Goal: Task Accomplishment & Management: Use online tool/utility

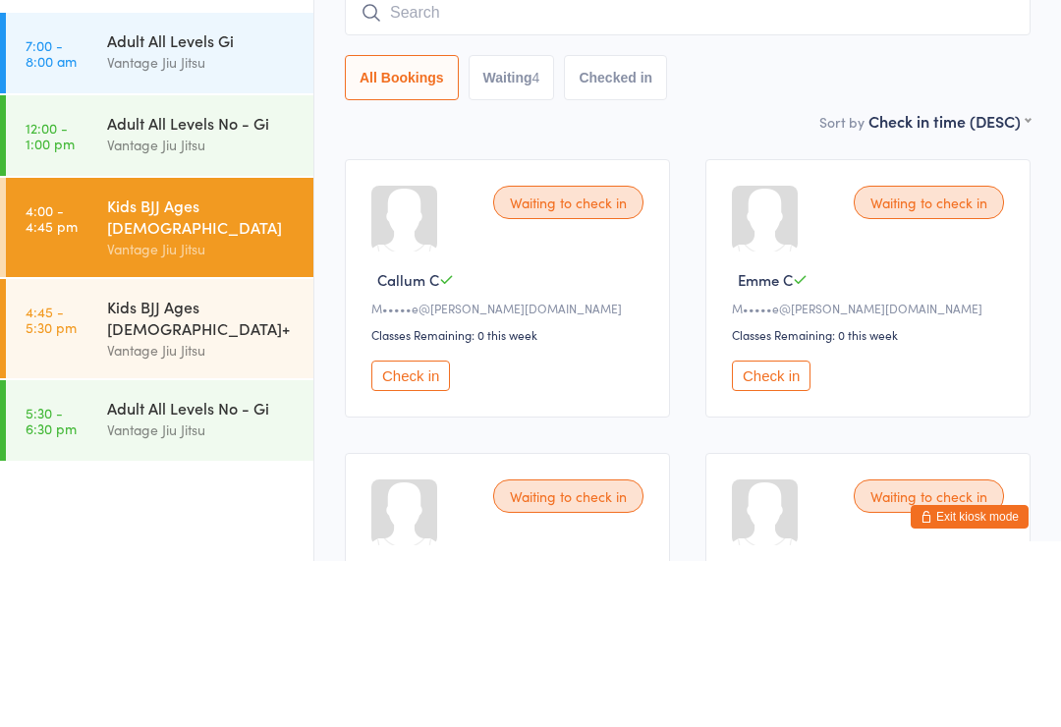
click at [97, 445] on link "4:45 - 5:30 pm Kids BJJ Ages [DEMOGRAPHIC_DATA]+ Vantage [PERSON_NAME]" at bounding box center [160, 494] width 308 height 99
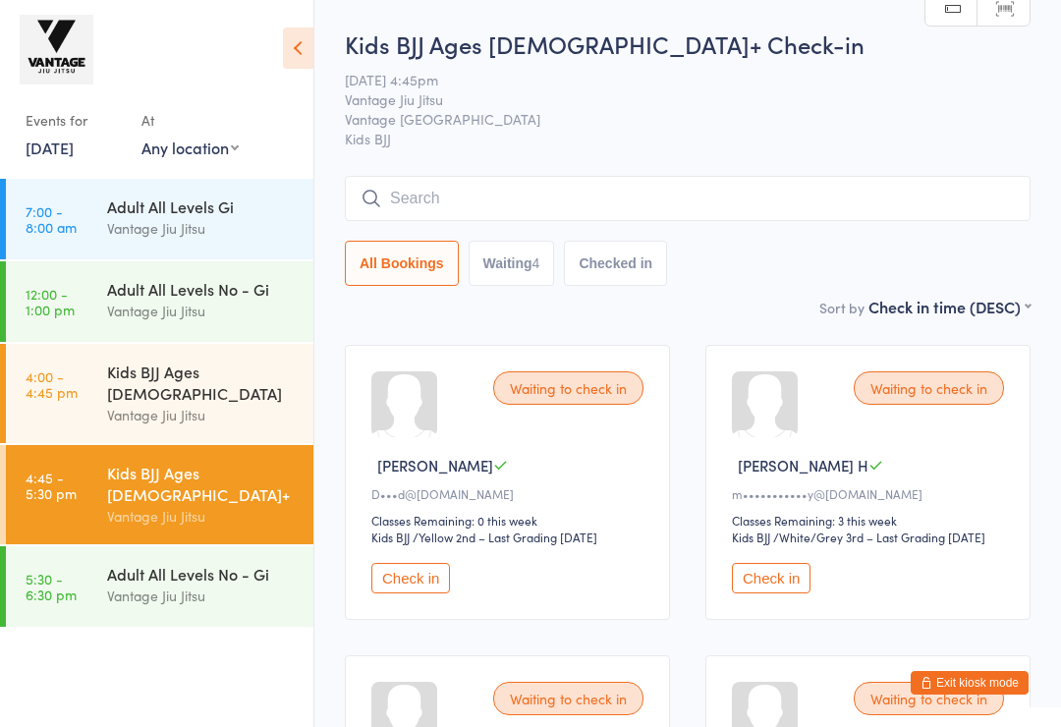
click at [990, 268] on div "All Bookings Waiting 4 Checked in" at bounding box center [688, 263] width 686 height 45
click at [118, 380] on div "Kids BJJ Ages [DEMOGRAPHIC_DATA]" at bounding box center [202, 382] width 190 height 43
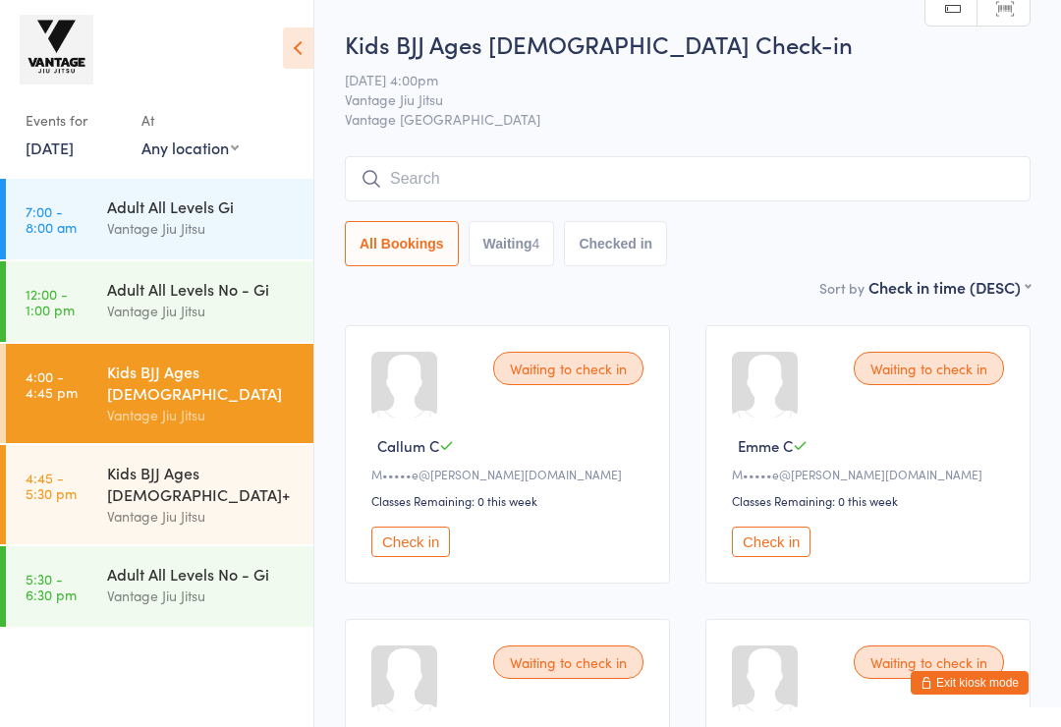
click at [745, 195] on input "search" at bounding box center [688, 178] width 686 height 45
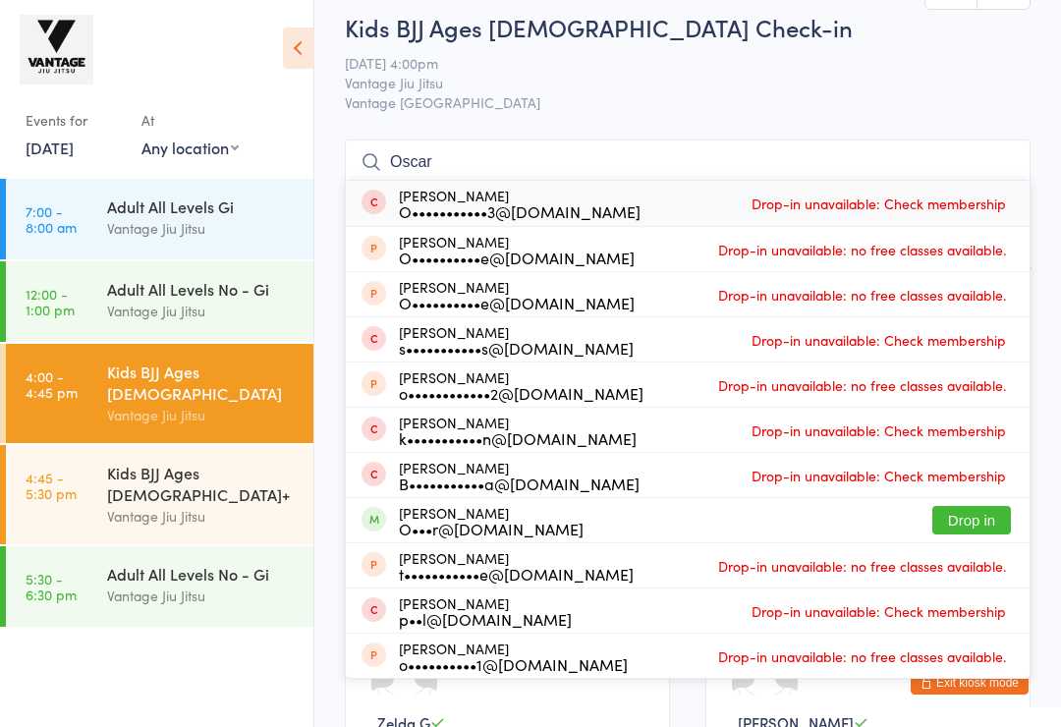
scroll to position [14, 0]
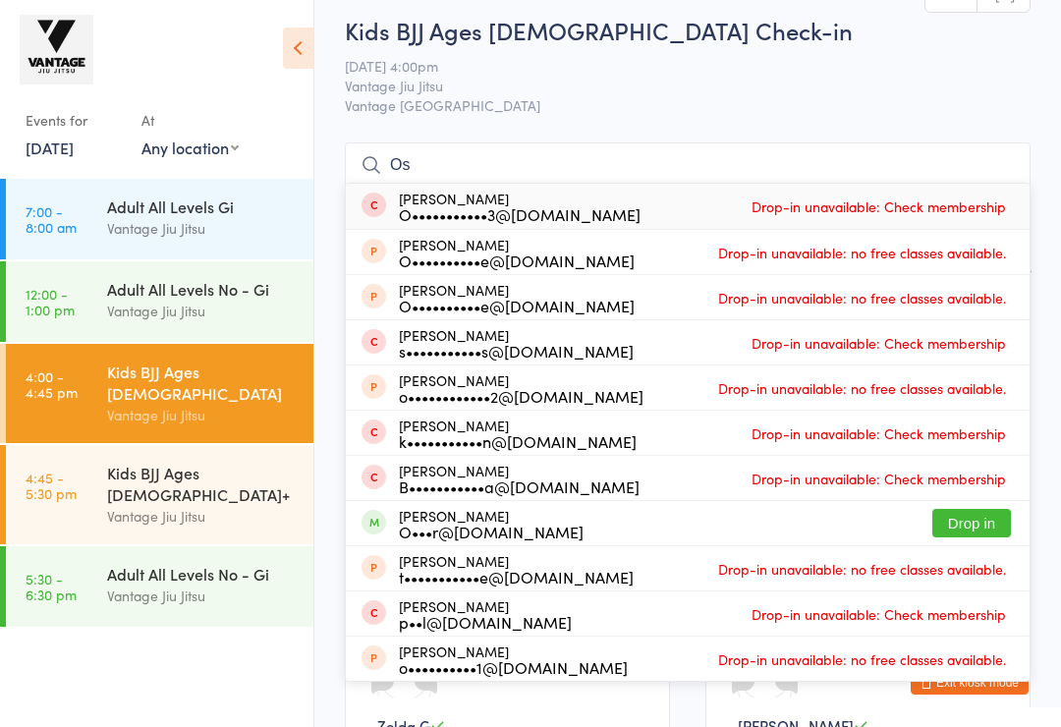
type input "O"
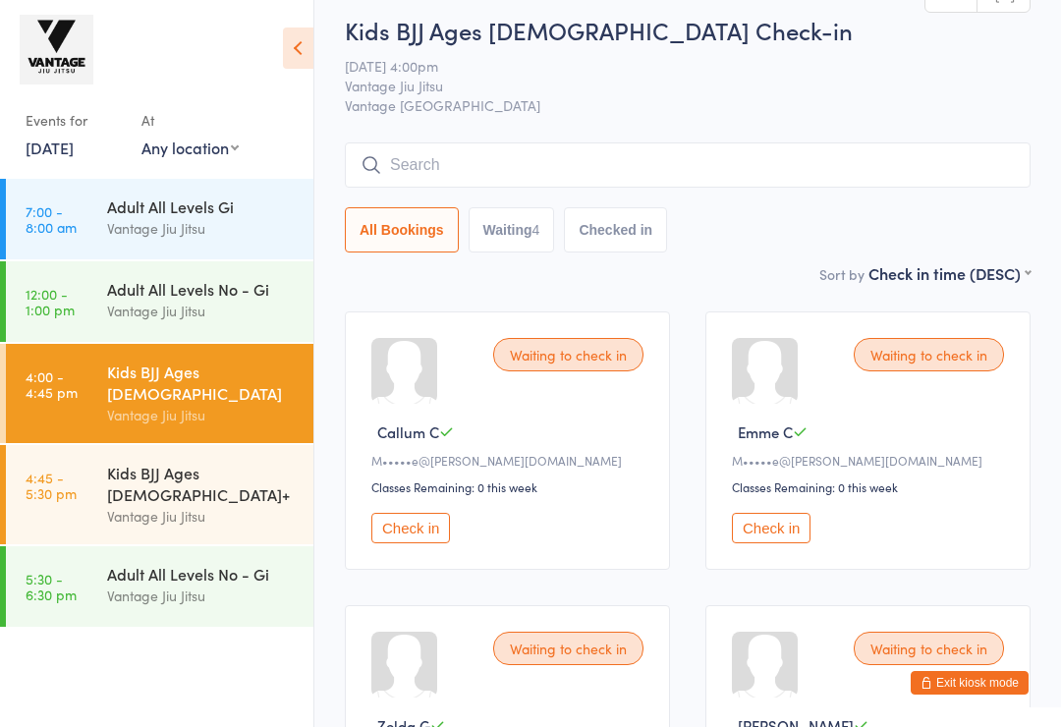
click at [832, 102] on span "Vantage [GEOGRAPHIC_DATA]" at bounding box center [688, 105] width 686 height 20
click at [74, 148] on link "[DATE]" at bounding box center [50, 148] width 48 height 22
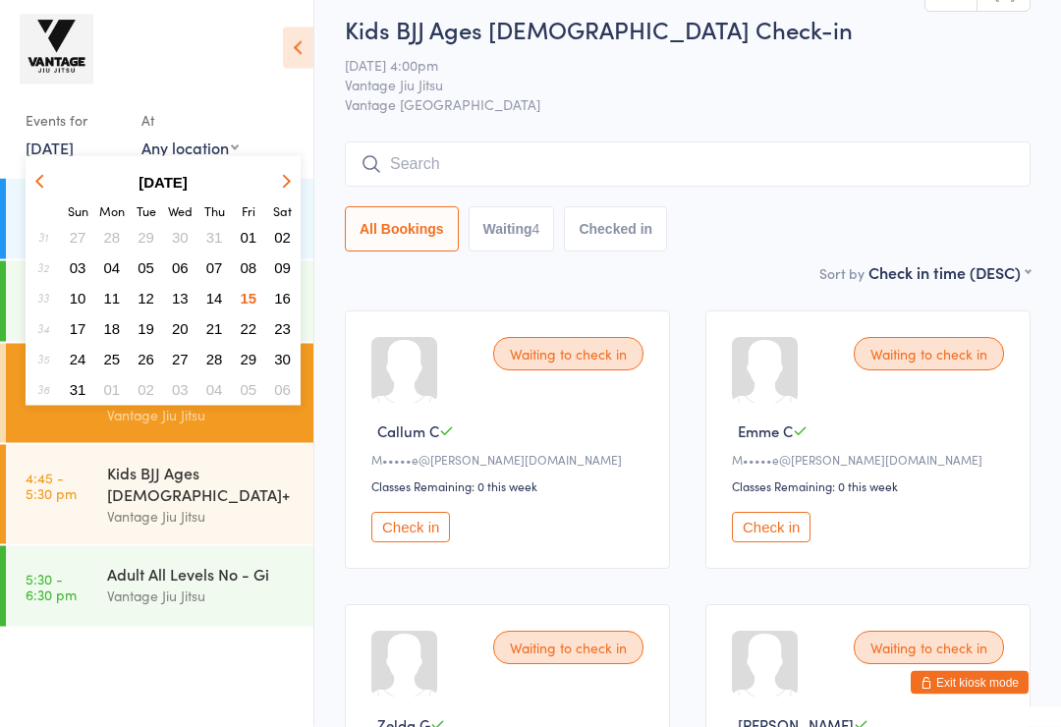
scroll to position [15, 0]
click at [122, 296] on button "11" at bounding box center [112, 298] width 30 height 27
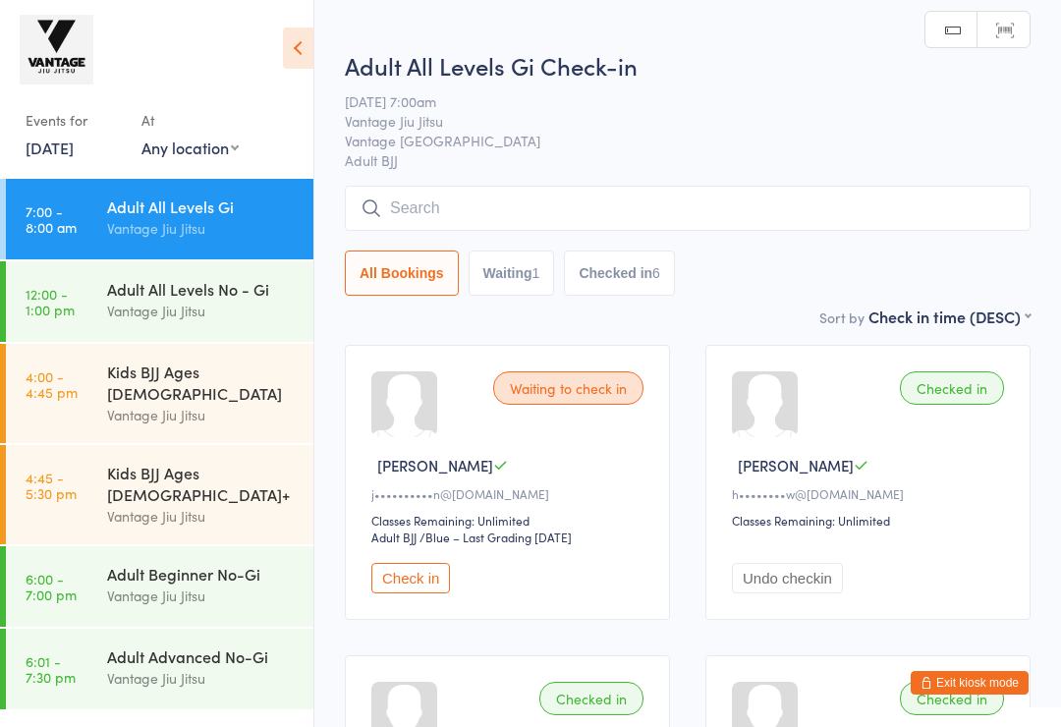
click at [214, 404] on div "Vantage Jiu Jitsu" at bounding box center [202, 415] width 190 height 23
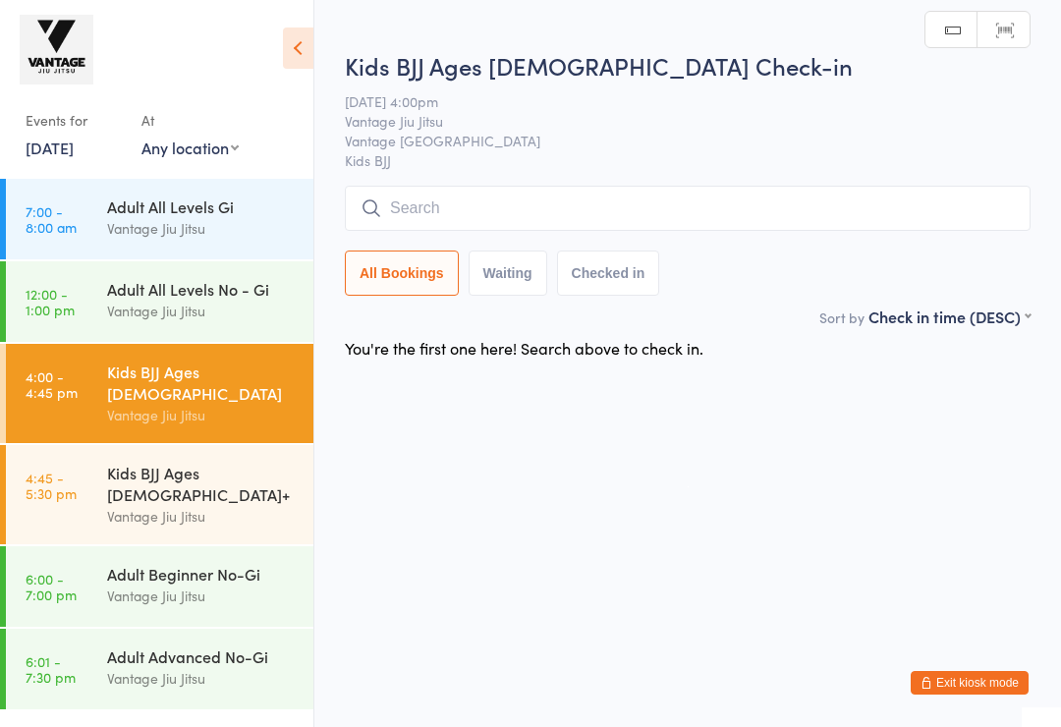
click at [241, 505] on div "Vantage Jiu Jitsu" at bounding box center [202, 516] width 190 height 23
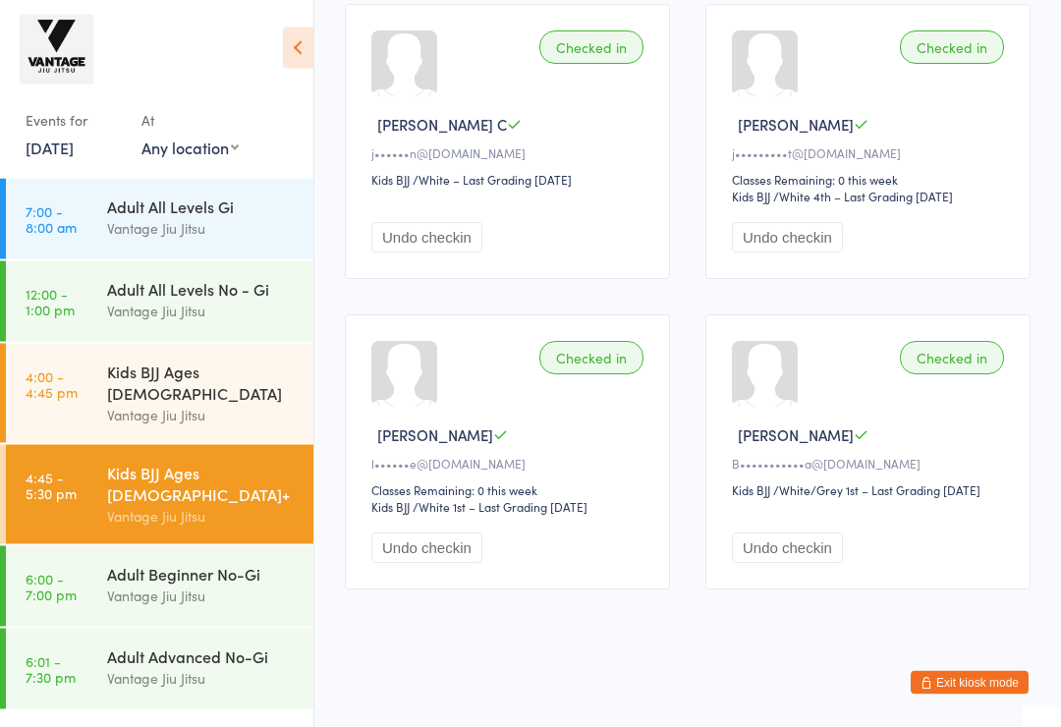
scroll to position [1294, 0]
click at [769, 446] on span "[PERSON_NAME]" at bounding box center [796, 436] width 116 height 21
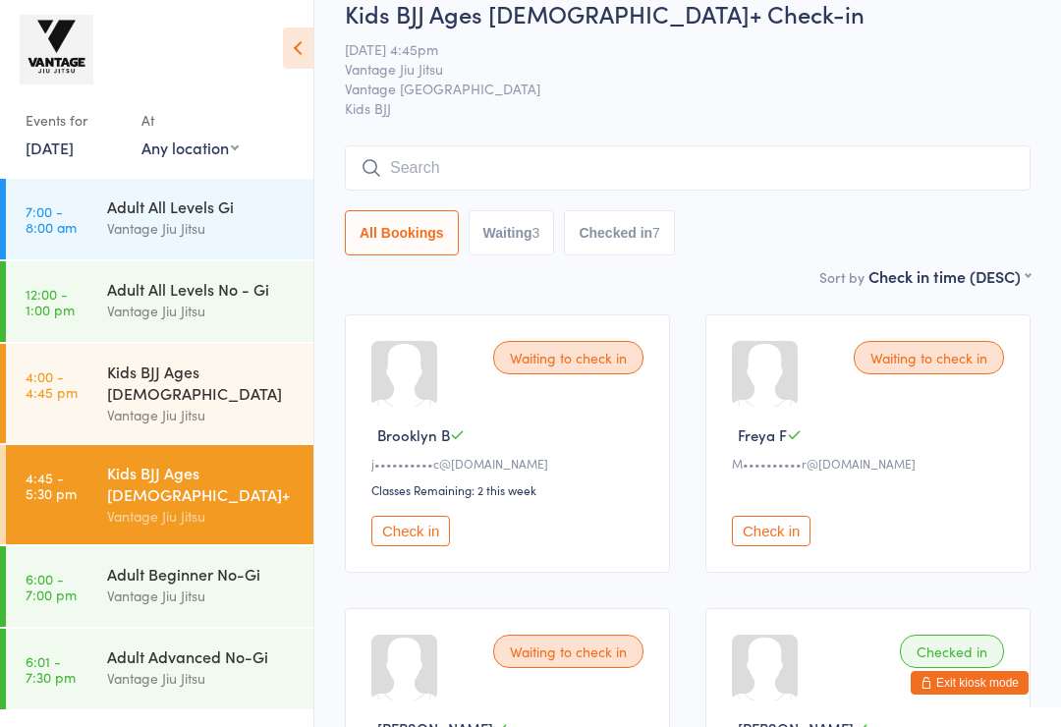
scroll to position [0, 0]
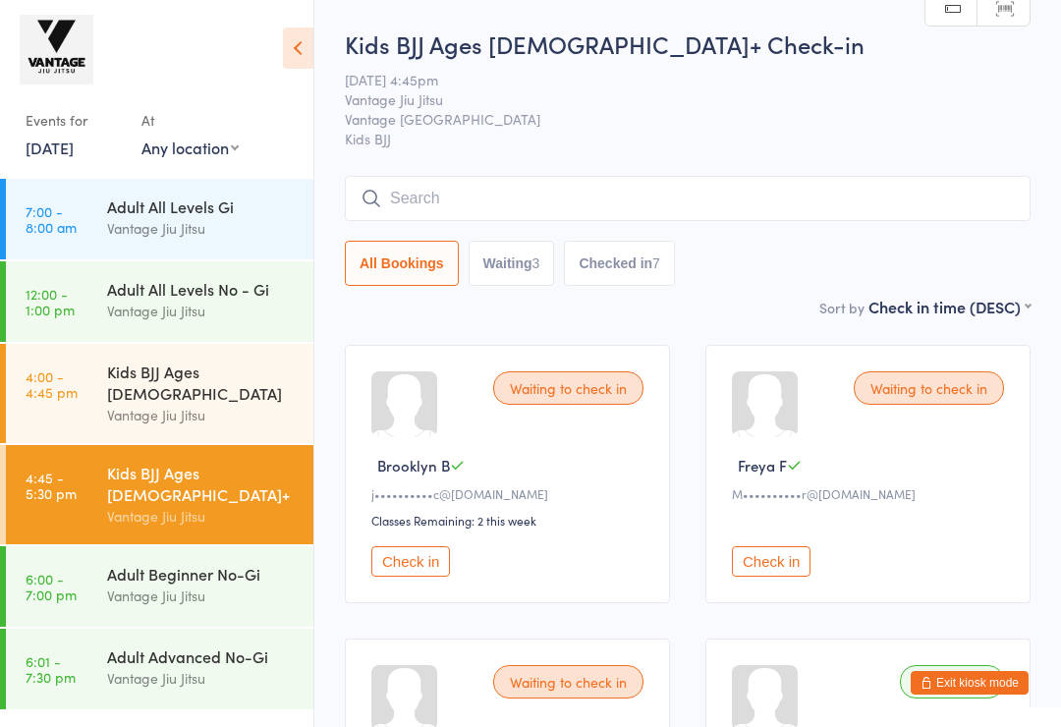
click at [74, 151] on link "[DATE]" at bounding box center [50, 148] width 48 height 22
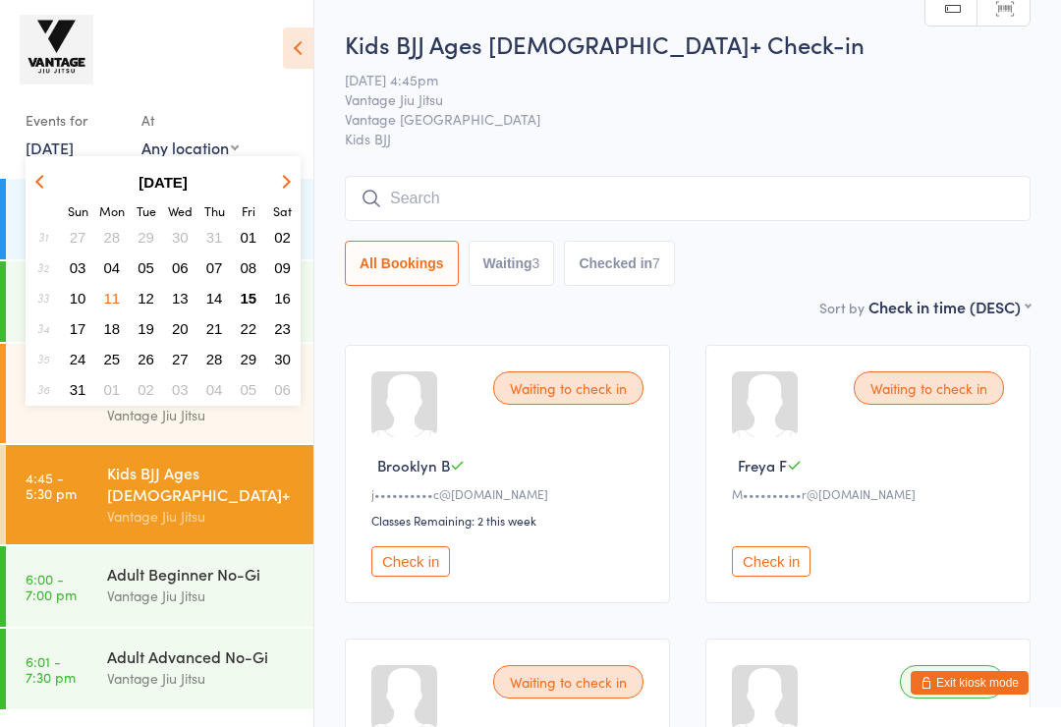
click at [253, 294] on span "15" at bounding box center [249, 298] width 17 height 17
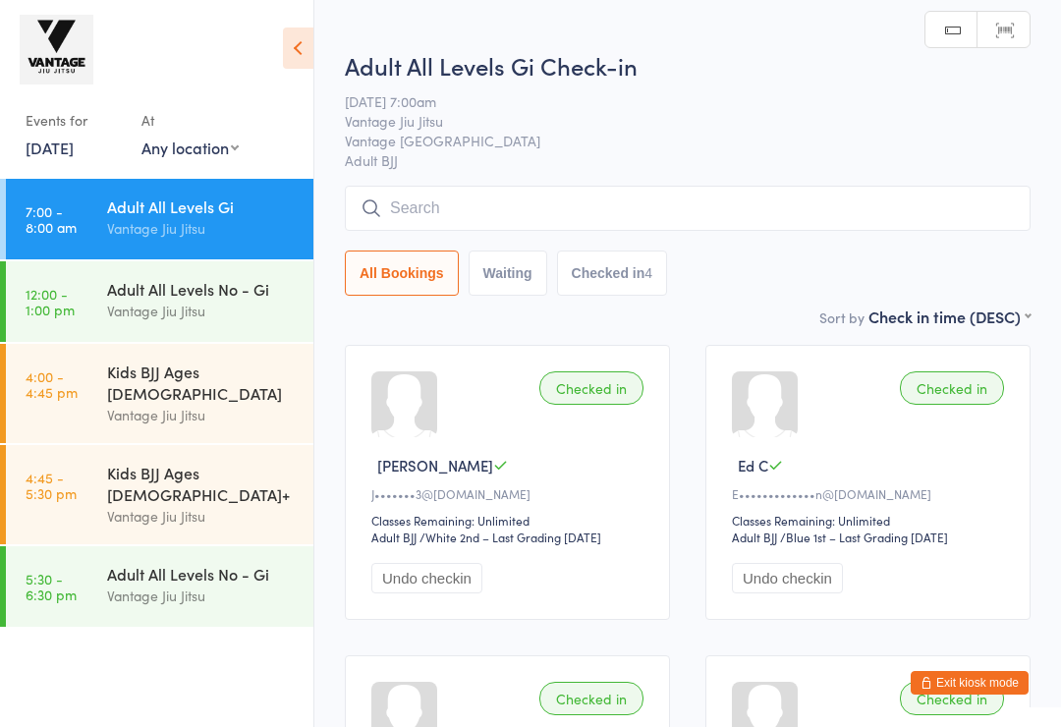
click at [124, 368] on div "Kids BJJ Ages [DEMOGRAPHIC_DATA]" at bounding box center [202, 382] width 190 height 43
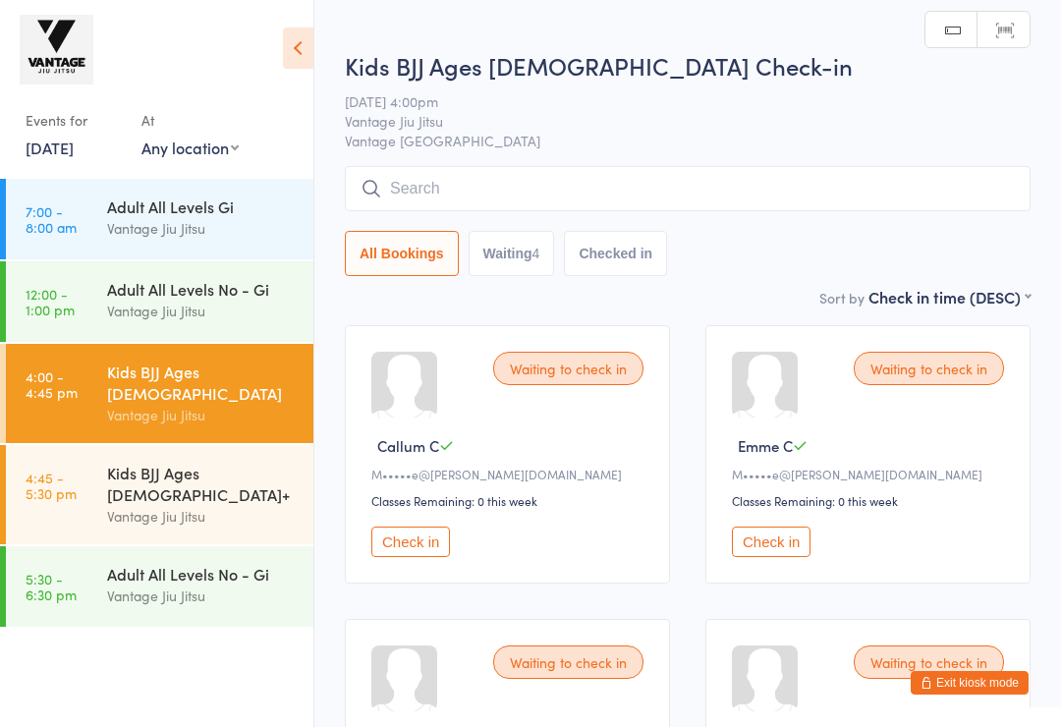
click at [125, 462] on div "Kids BJJ Ages [DEMOGRAPHIC_DATA]+" at bounding box center [202, 483] width 190 height 43
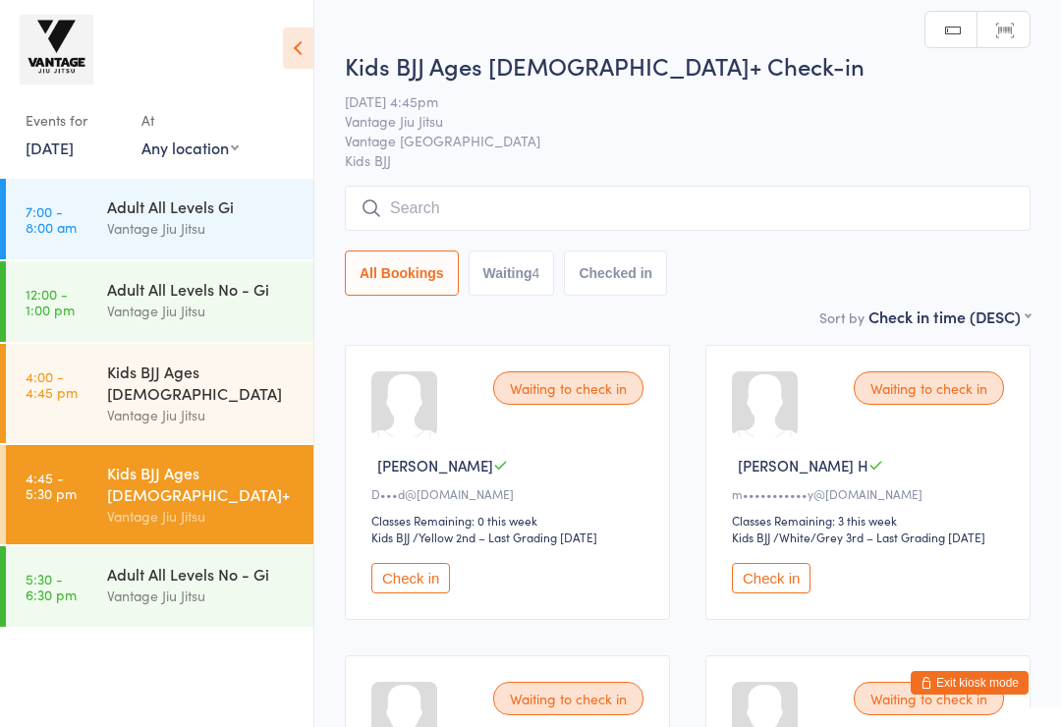
click at [138, 404] on div "Vantage Jiu Jitsu" at bounding box center [202, 415] width 190 height 23
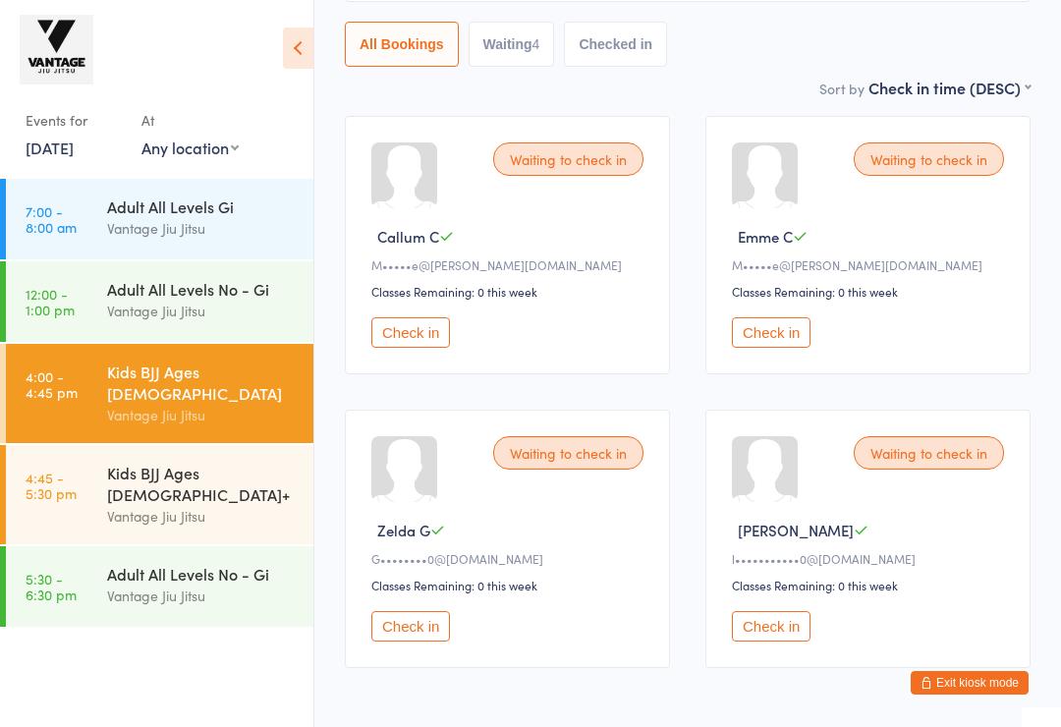
scroll to position [287, 0]
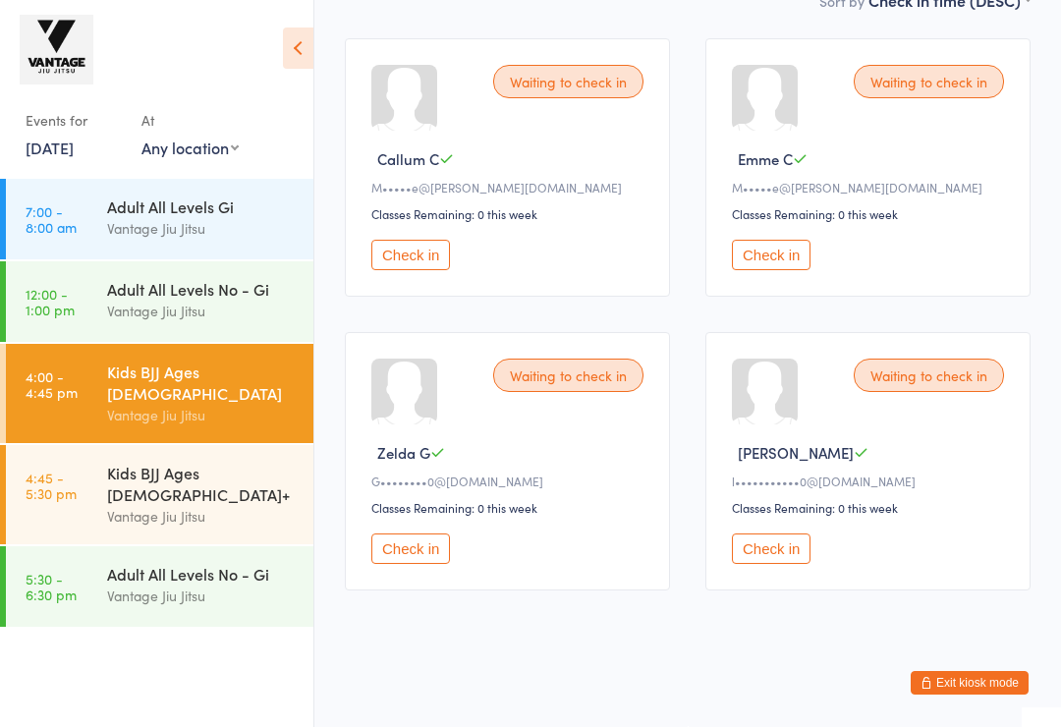
click at [120, 462] on div "Kids BJJ Ages [DEMOGRAPHIC_DATA]+" at bounding box center [202, 483] width 190 height 43
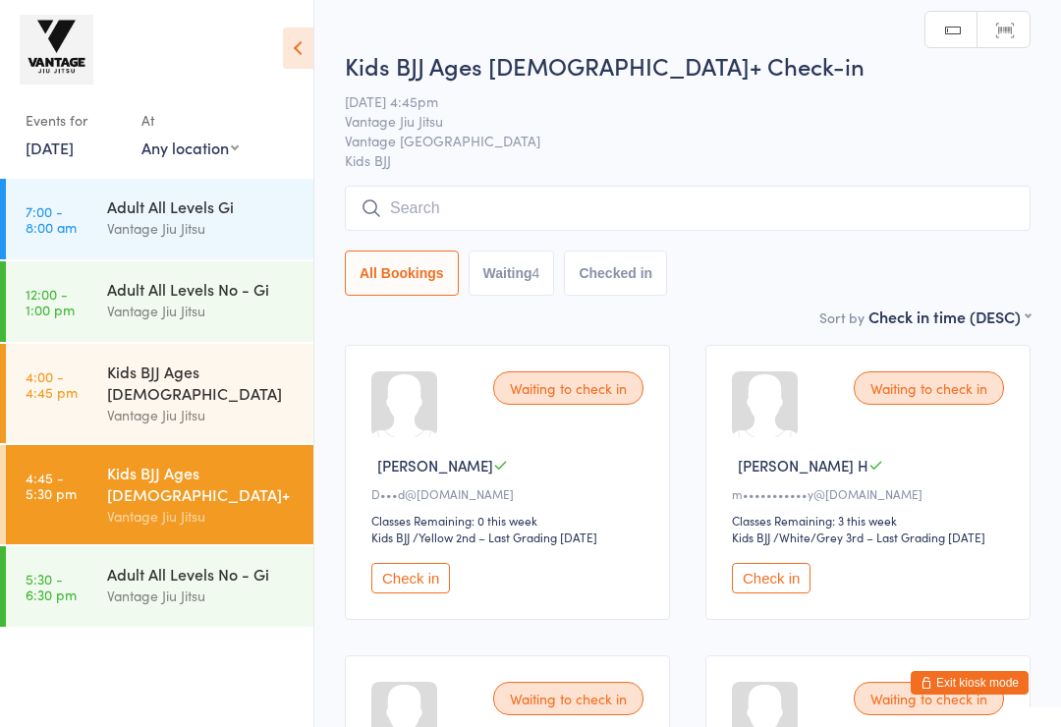
click at [113, 303] on div "Vantage Jiu Jitsu" at bounding box center [202, 311] width 190 height 23
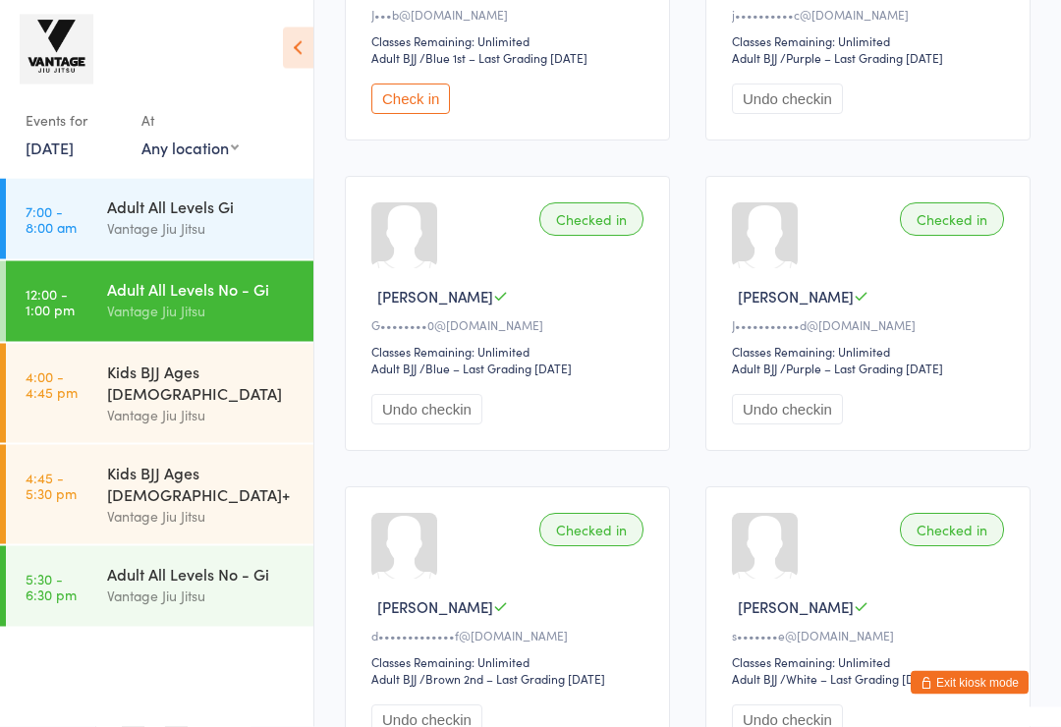
scroll to position [505, 0]
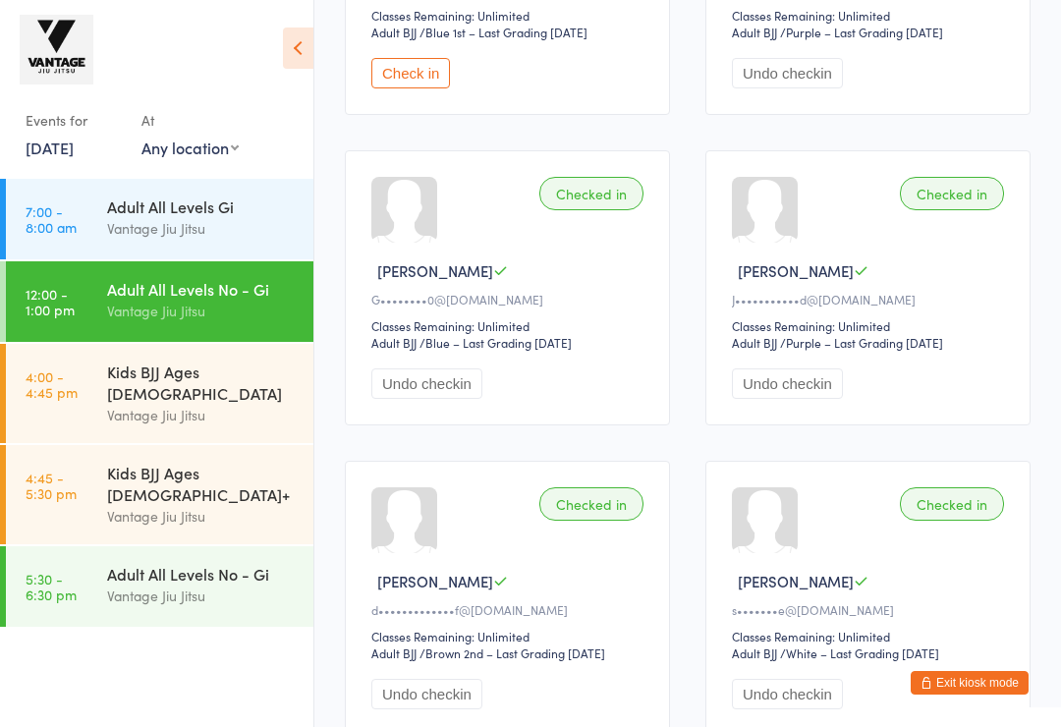
click at [229, 404] on div "Vantage Jiu Jitsu" at bounding box center [202, 415] width 190 height 23
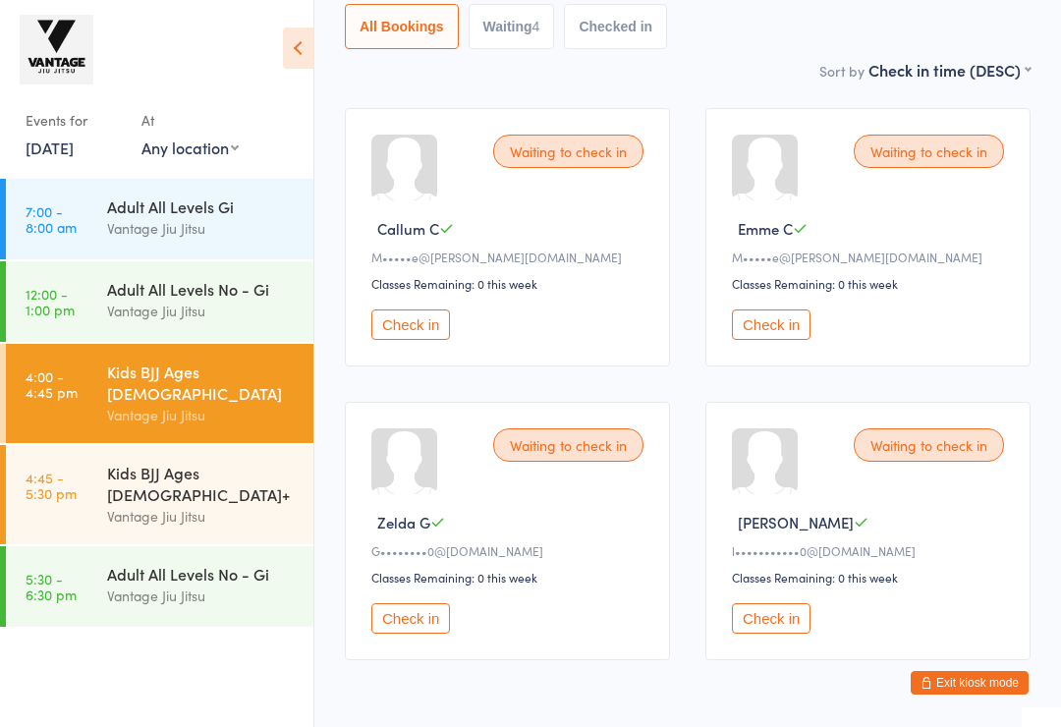
scroll to position [221, 0]
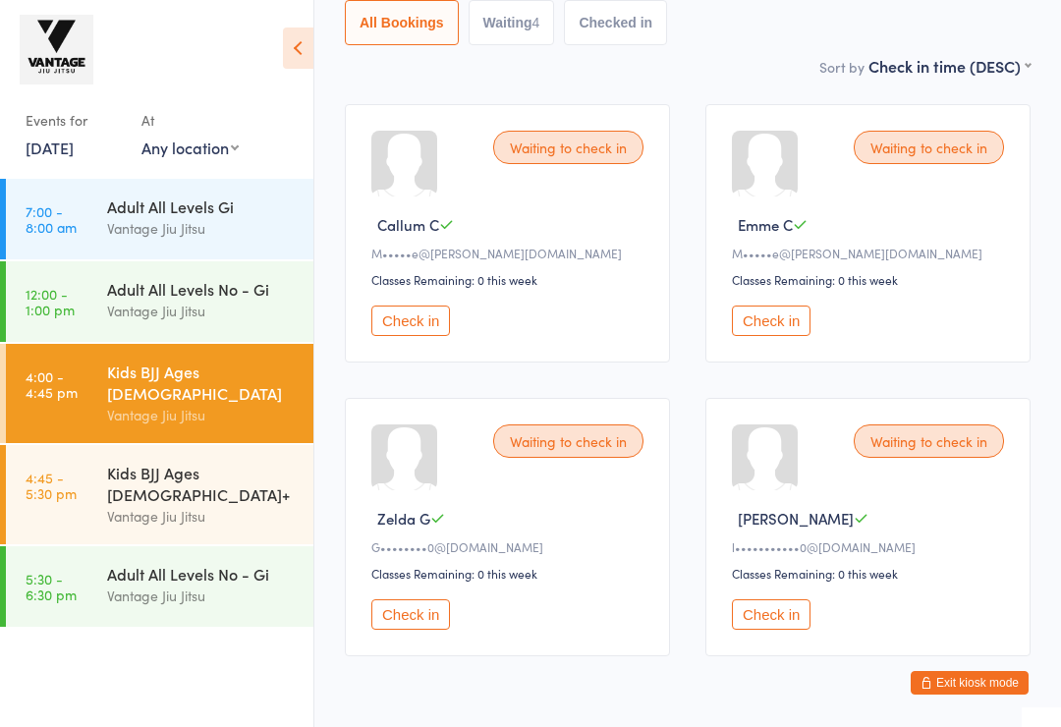
click at [414, 327] on button "Check in" at bounding box center [411, 321] width 79 height 30
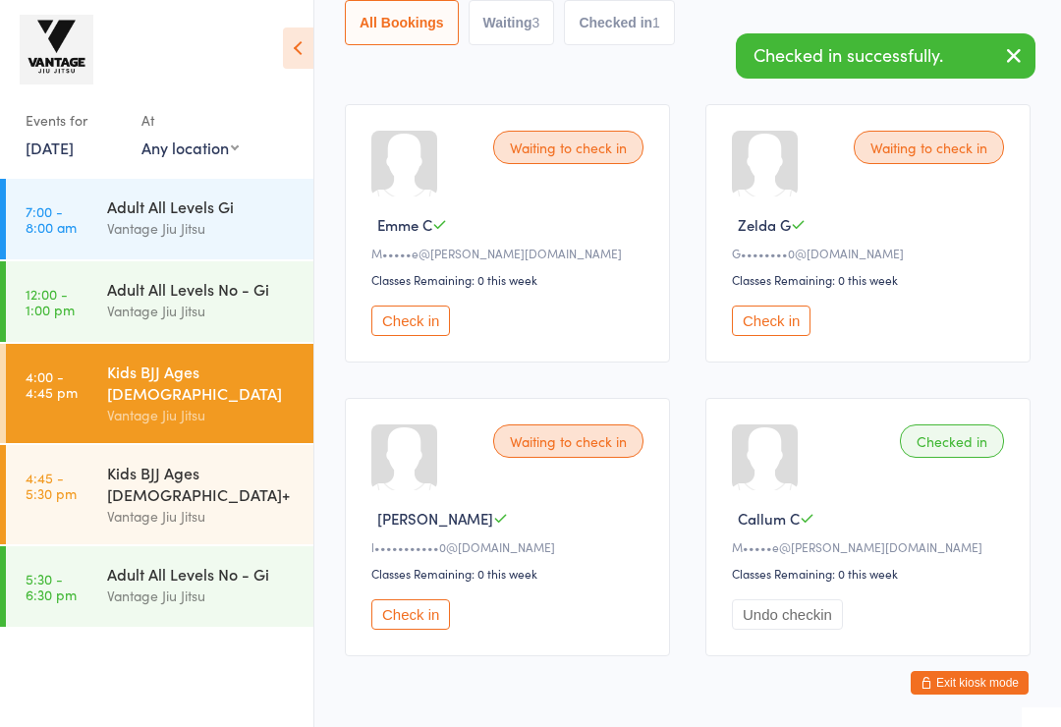
click at [402, 334] on button "Check in" at bounding box center [411, 321] width 79 height 30
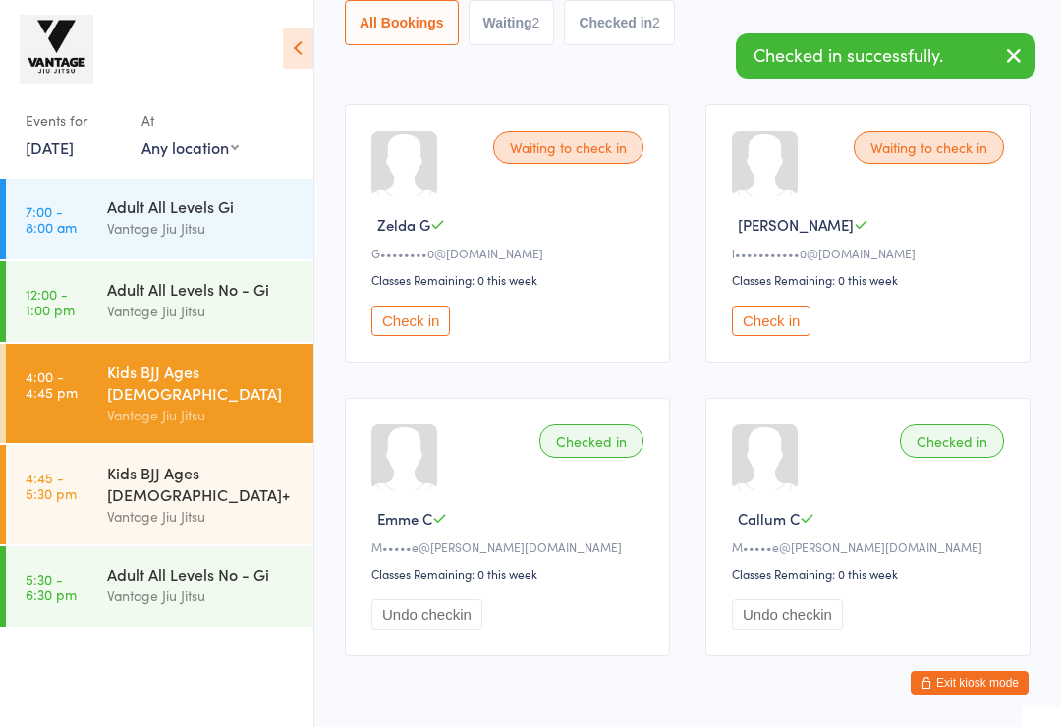
click at [419, 336] on button "Check in" at bounding box center [411, 321] width 79 height 30
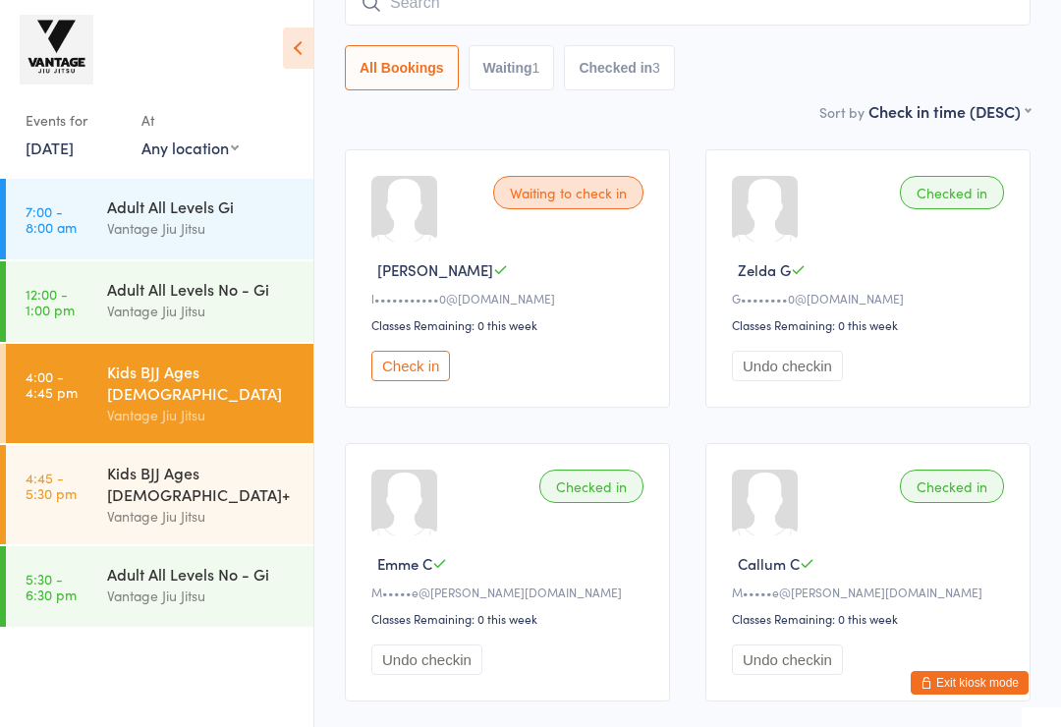
scroll to position [175, 0]
click at [145, 462] on div "Kids BJJ Ages [DEMOGRAPHIC_DATA]+" at bounding box center [202, 483] width 190 height 43
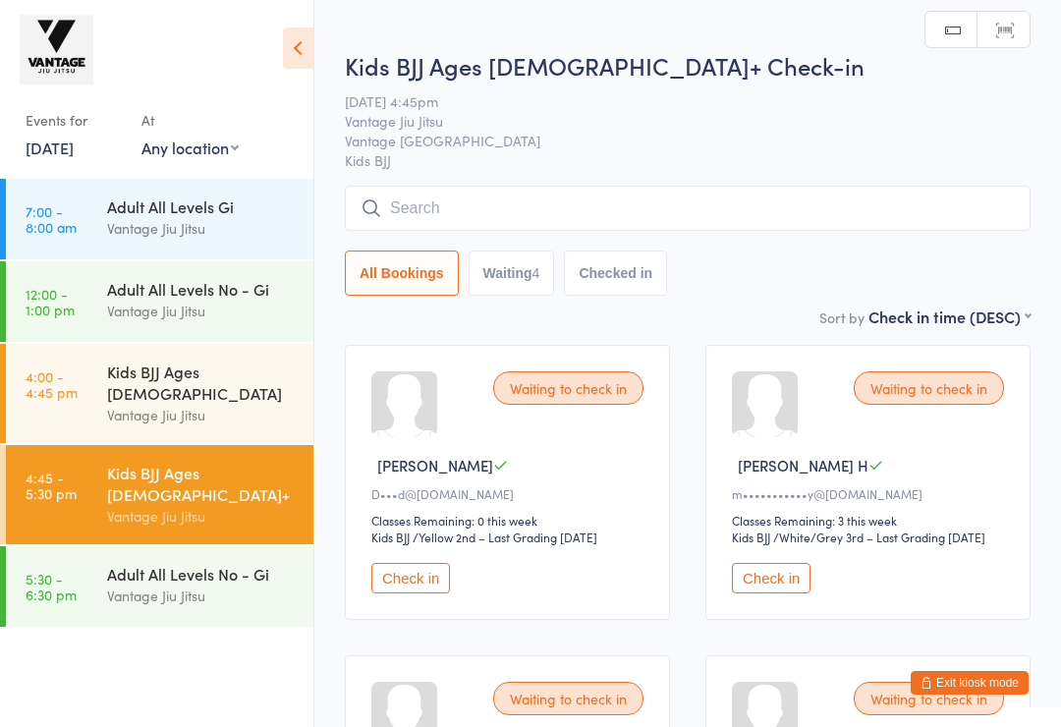
click at [143, 404] on div "Vantage Jiu Jitsu" at bounding box center [202, 415] width 190 height 23
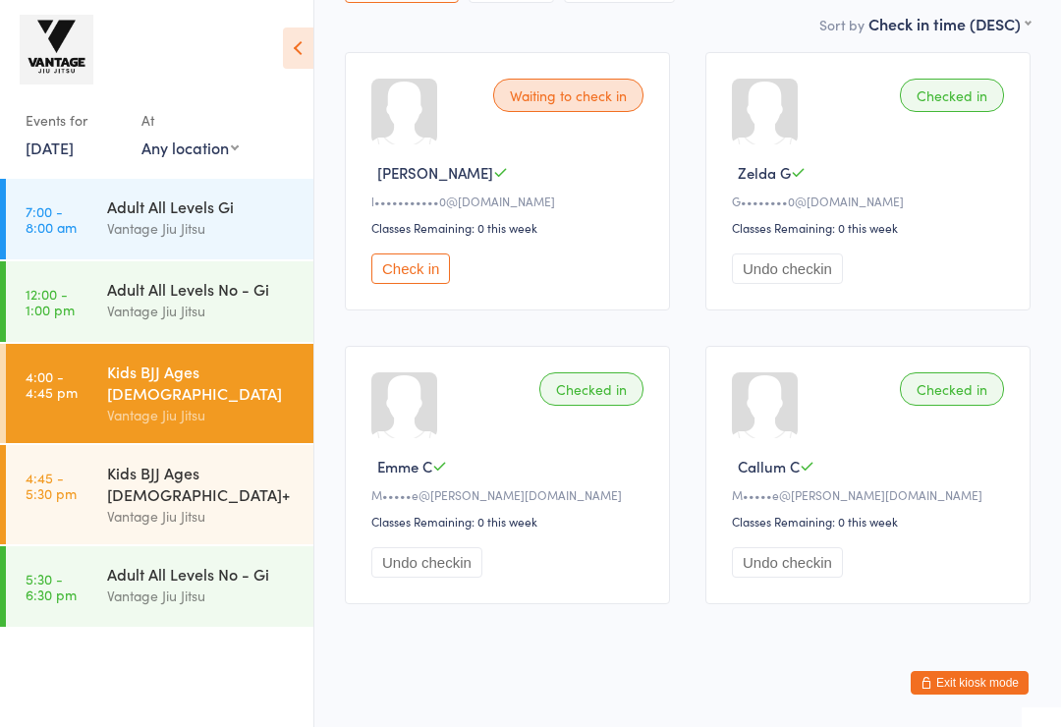
scroll to position [287, 0]
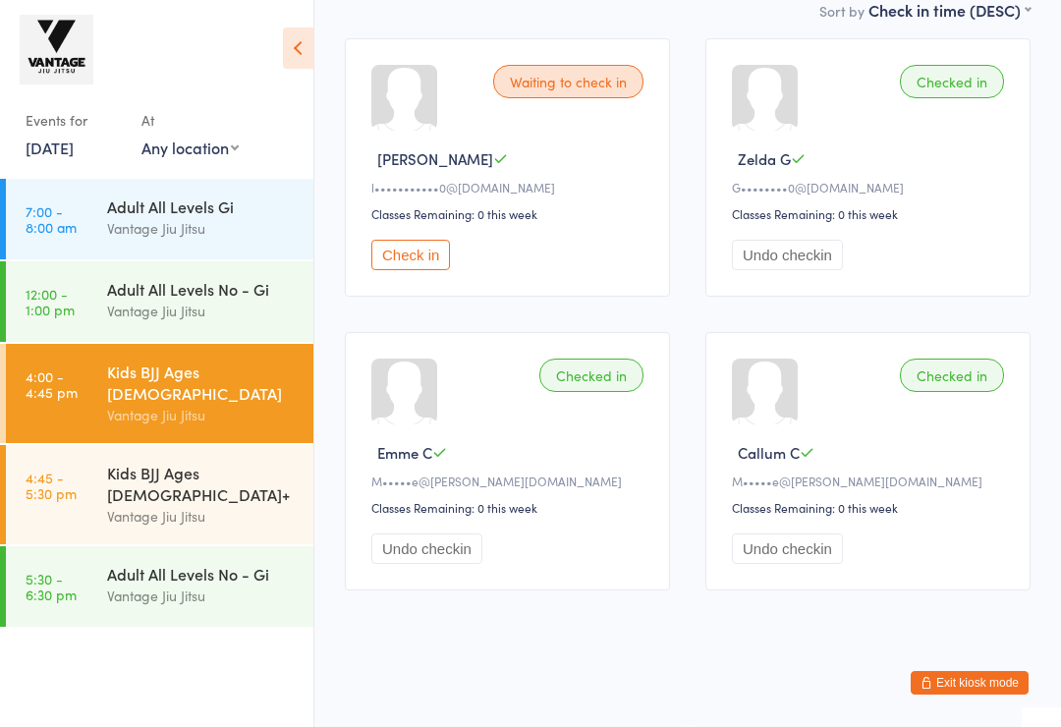
click at [208, 505] on div "Vantage Jiu Jitsu" at bounding box center [202, 516] width 190 height 23
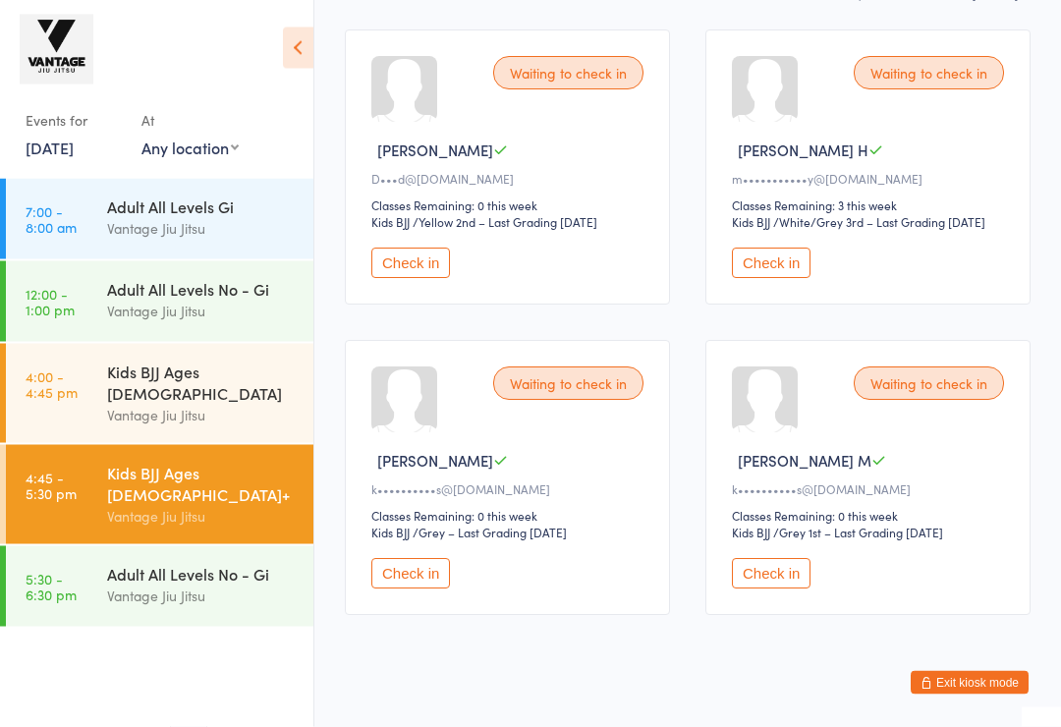
scroll to position [314, 0]
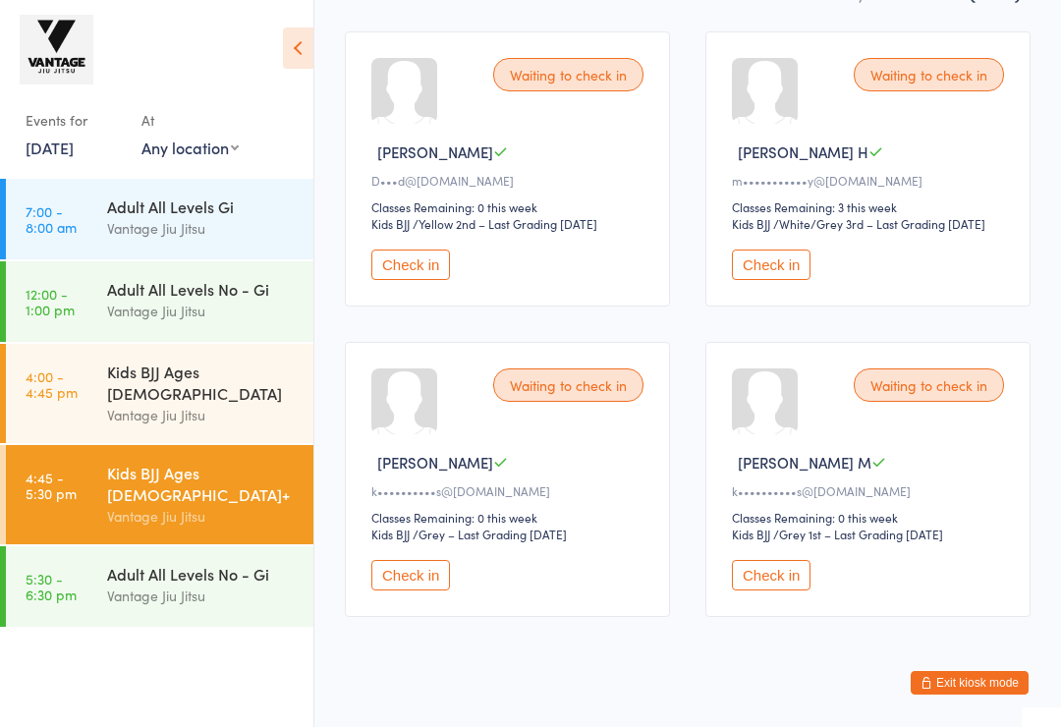
click at [369, 373] on div "Waiting to check in [PERSON_NAME] M k••••••••••s@[DOMAIN_NAME] Classes Remainin…" at bounding box center [507, 479] width 325 height 275
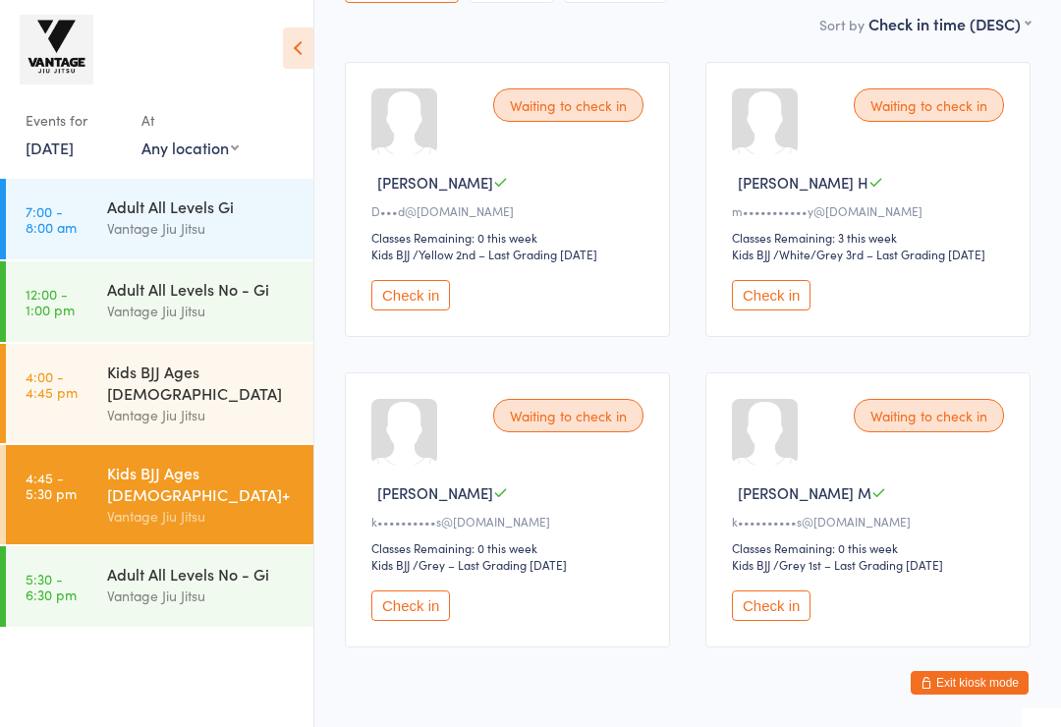
scroll to position [278, 0]
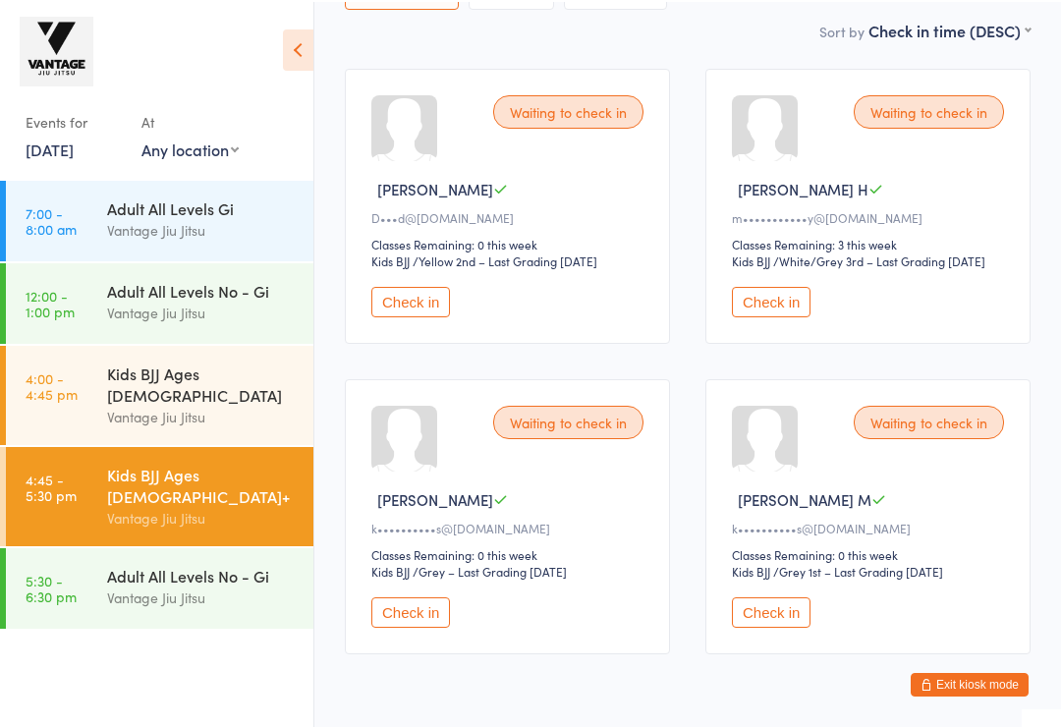
click at [242, 404] on div "Vantage Jiu Jitsu" at bounding box center [202, 415] width 190 height 23
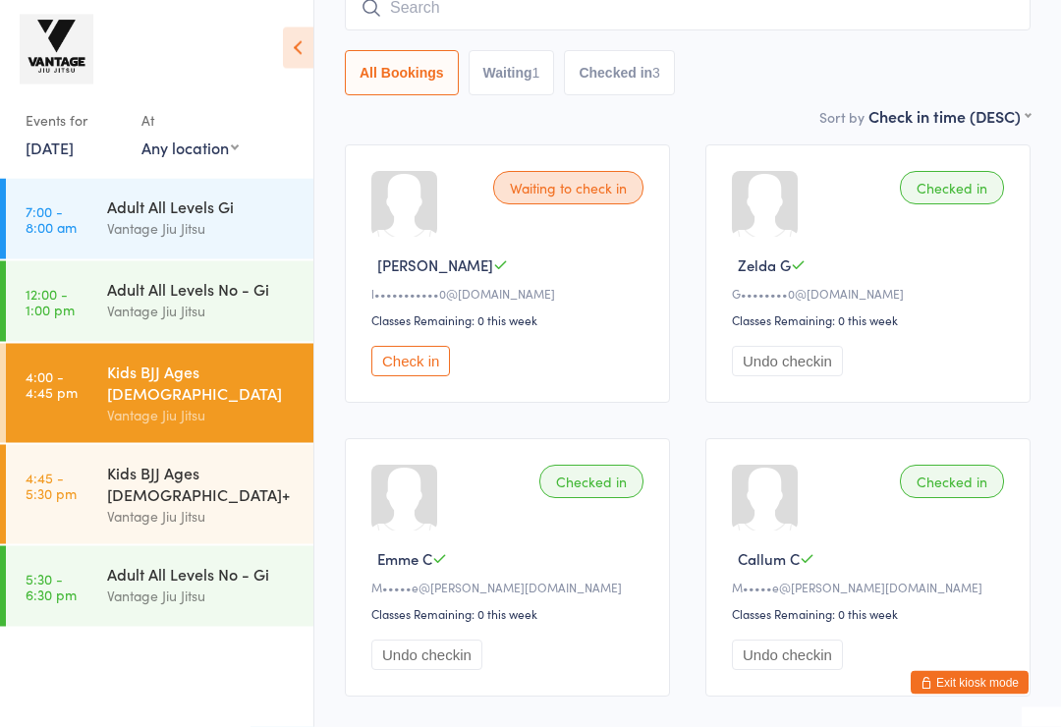
scroll to position [287, 0]
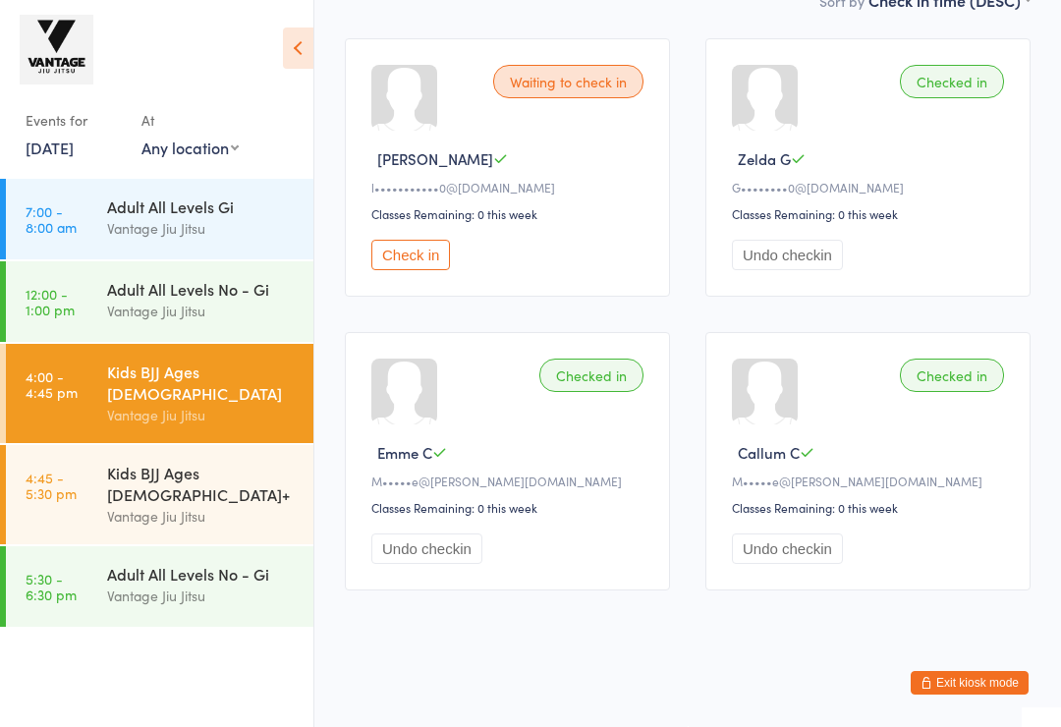
click at [156, 505] on div "Vantage Jiu Jitsu" at bounding box center [202, 516] width 190 height 23
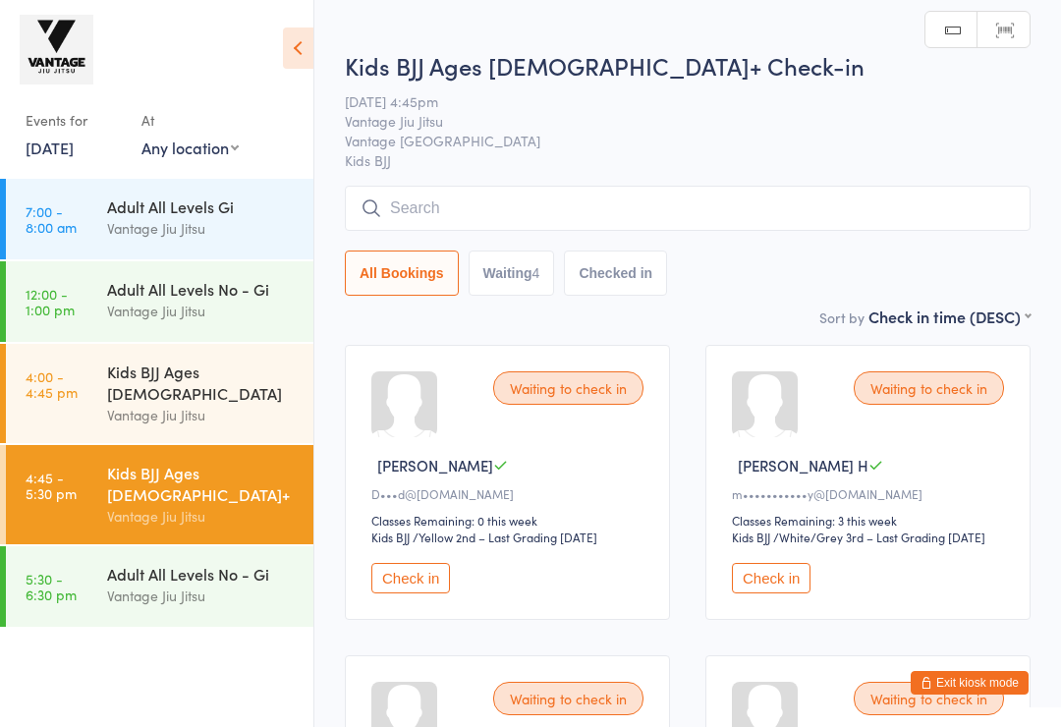
click at [191, 404] on div "Vantage Jiu Jitsu" at bounding box center [202, 415] width 190 height 23
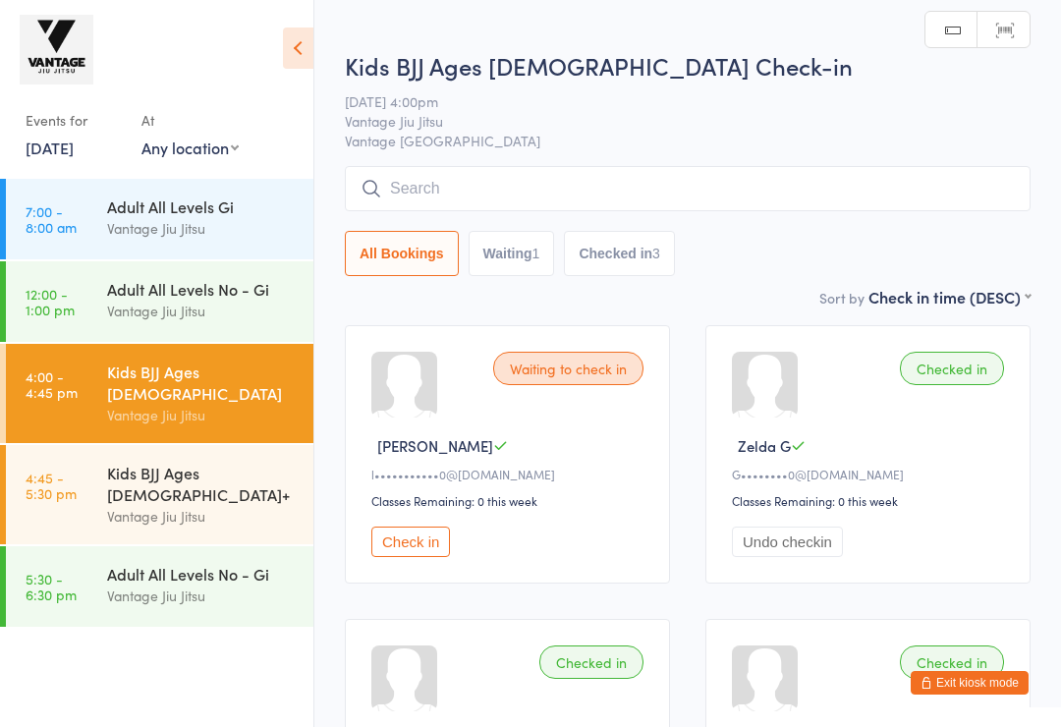
click at [191, 466] on div "Kids BJJ Ages [DEMOGRAPHIC_DATA]+" at bounding box center [202, 483] width 190 height 43
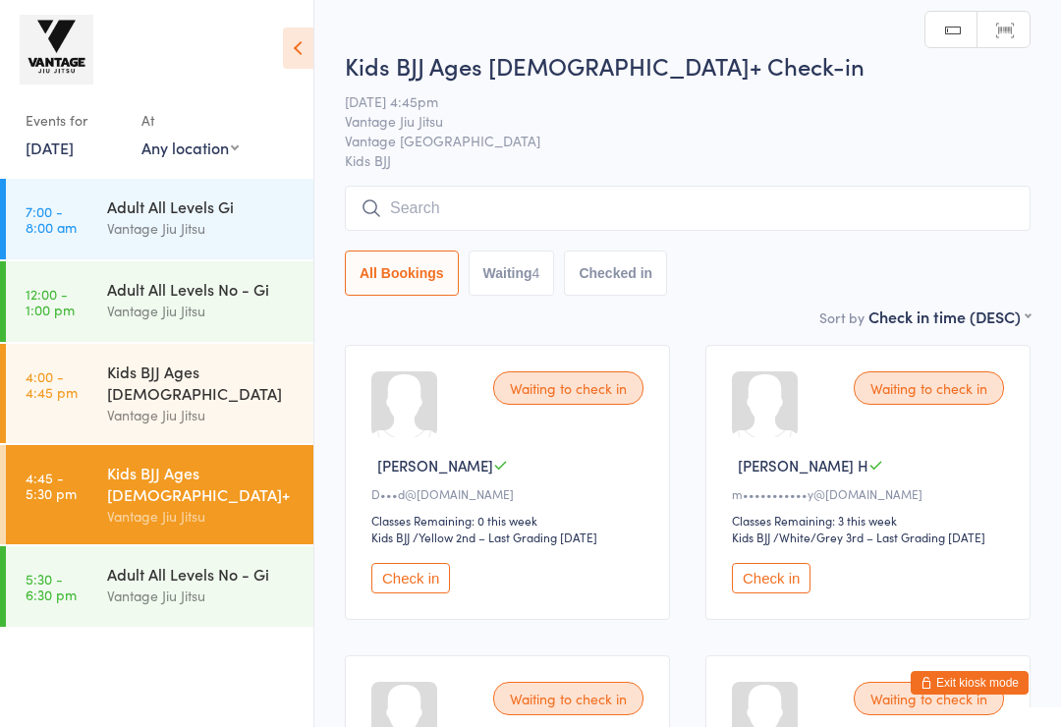
click at [201, 404] on div "Vantage Jiu Jitsu" at bounding box center [202, 415] width 190 height 23
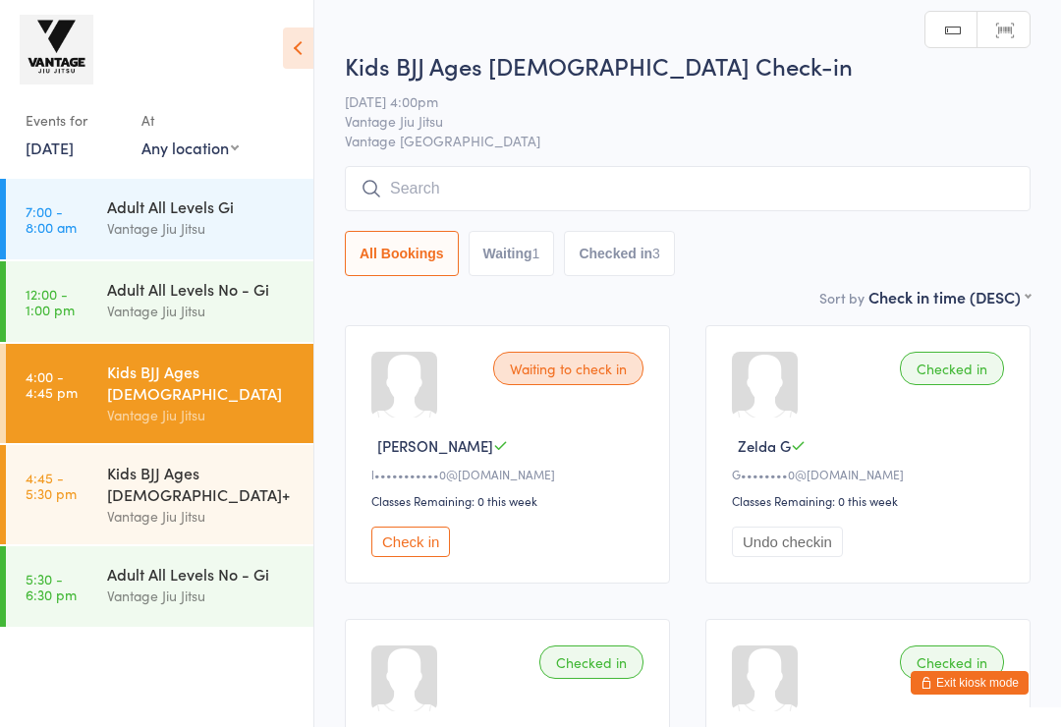
click at [334, 474] on div "Waiting to check in Jasper L l•••••••••••0@[DOMAIN_NAME] Classes Remaining: 0 t…" at bounding box center [687, 602] width 721 height 588
